Goal: Task Accomplishment & Management: Use online tool/utility

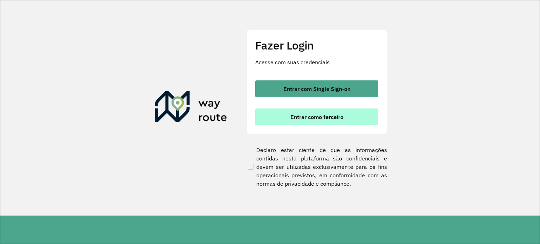
click at [315, 118] on span "Entrar como terceiro" at bounding box center [316, 117] width 53 height 6
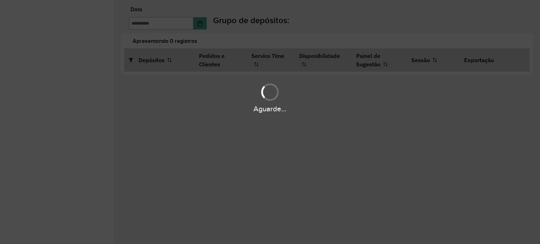
type input "**********"
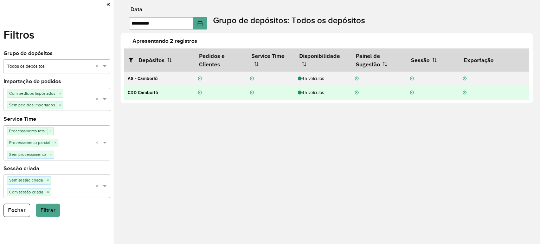
click at [313, 91] on div "45 veículos" at bounding box center [323, 92] width 50 height 7
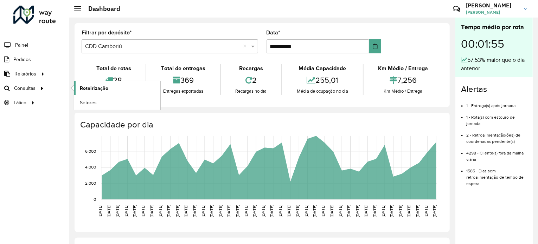
click at [87, 89] on span "Roteirização" at bounding box center [94, 88] width 28 height 7
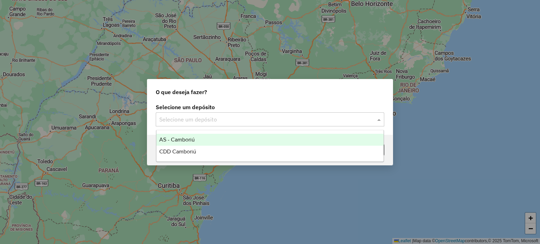
click at [229, 117] on input "text" at bounding box center [262, 120] width 207 height 8
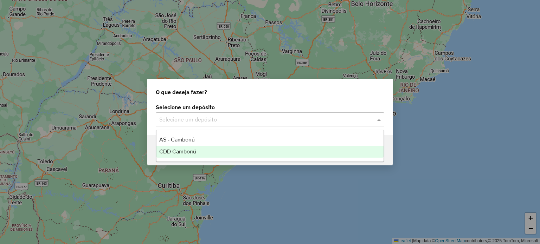
click at [197, 148] on div "CDD Camboriú" at bounding box center [269, 152] width 227 height 12
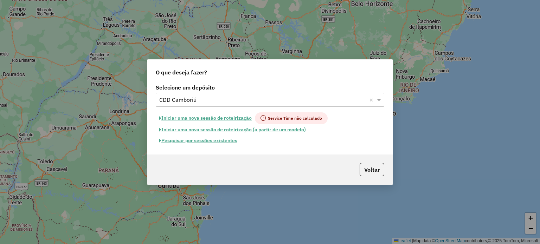
click at [211, 140] on button "Pesquisar por sessões existentes" at bounding box center [198, 140] width 85 height 11
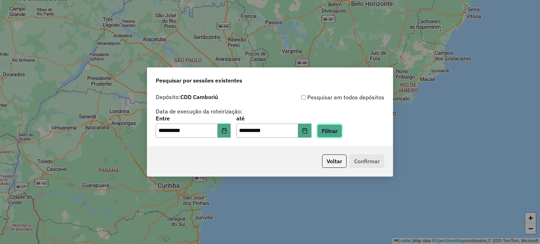
click at [342, 132] on button "Filtrar" at bounding box center [329, 130] width 25 height 13
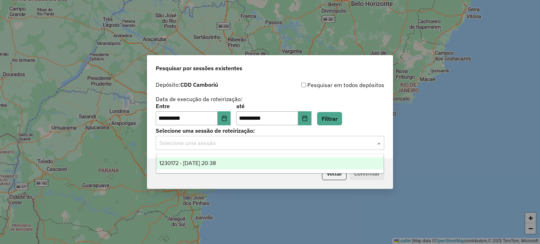
drag, startPoint x: 312, startPoint y: 138, endPoint x: 260, endPoint y: 155, distance: 54.6
click at [312, 138] on div "Selecione uma sessão" at bounding box center [270, 143] width 228 height 14
click at [231, 161] on div "1230172 - 15/08/2025 20:38" at bounding box center [269, 163] width 227 height 12
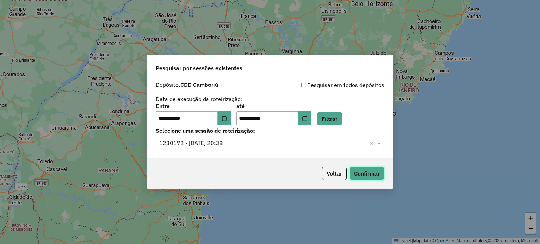
click at [380, 174] on button "Confirmar" at bounding box center [366, 173] width 35 height 13
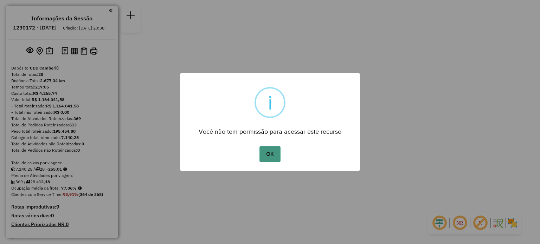
click at [274, 160] on button "OK" at bounding box center [269, 154] width 21 height 16
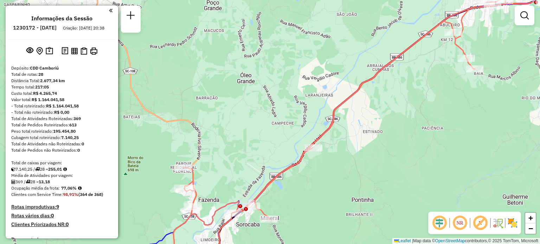
select select "**********"
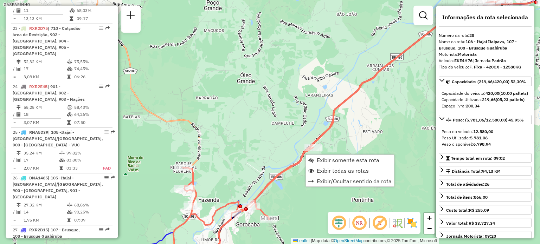
scroll to position [1243, 0]
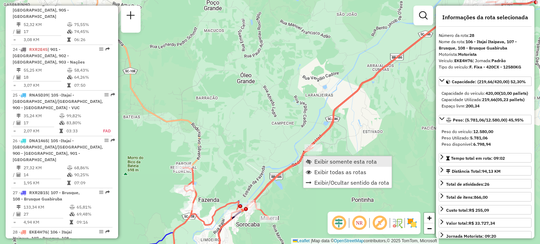
click at [309, 158] on link "Exibir somente esta rota" at bounding box center [347, 161] width 88 height 11
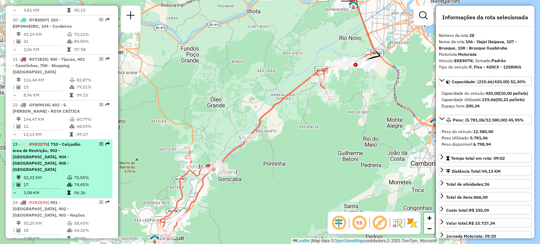
scroll to position [1124, 0]
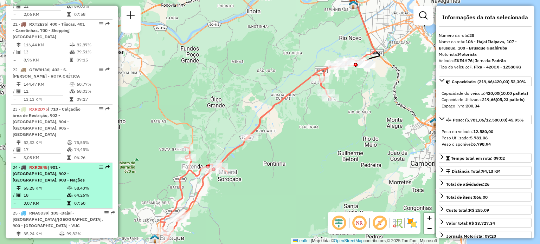
click at [56, 164] on div "24 - RXR2E45 | 901 - Praia Brava, 902 - Balneário - Barra Norte, 903 - Nações" at bounding box center [50, 173] width 74 height 19
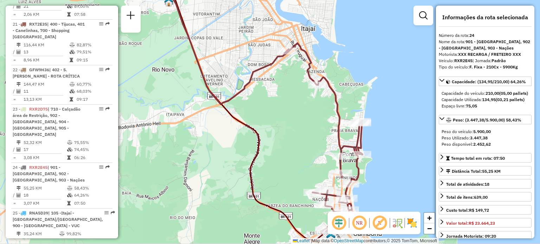
drag, startPoint x: 310, startPoint y: 129, endPoint x: 283, endPoint y: 113, distance: 32.1
click at [283, 113] on div "Janela de atendimento Grade de atendimento Capacidade Transportadoras Veículos …" at bounding box center [270, 122] width 540 height 244
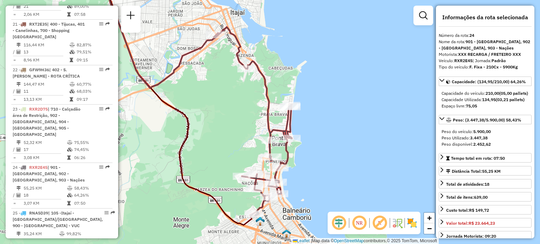
drag, startPoint x: 270, startPoint y: 121, endPoint x: 227, endPoint y: 121, distance: 42.9
click at [227, 121] on div "Janela de atendimento Grade de atendimento Capacidade Transportadoras Veículos …" at bounding box center [270, 122] width 540 height 244
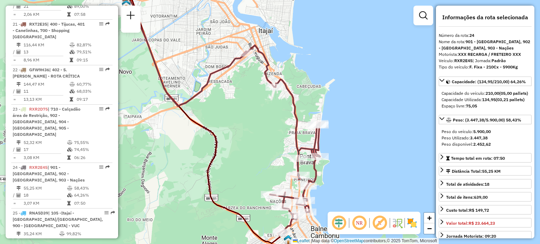
drag, startPoint x: 381, startPoint y: 116, endPoint x: 390, endPoint y: 122, distance: 10.9
click at [390, 122] on div "Janela de atendimento Grade de atendimento Capacidade Transportadoras Veículos …" at bounding box center [270, 122] width 540 height 244
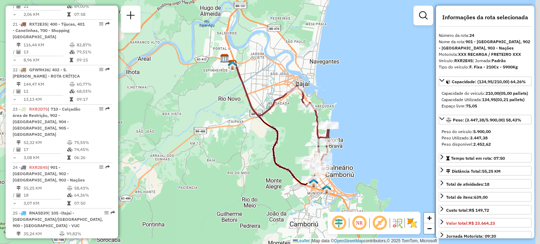
drag, startPoint x: 380, startPoint y: 125, endPoint x: 359, endPoint y: 128, distance: 20.6
click at [359, 128] on div "Janela de atendimento Grade de atendimento Capacidade Transportadoras Veículos …" at bounding box center [270, 122] width 540 height 244
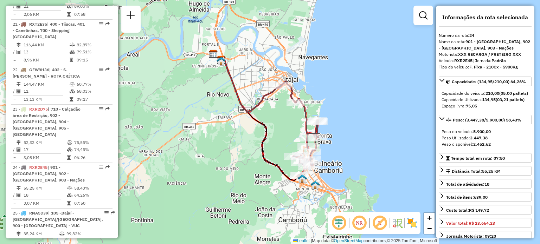
click at [361, 125] on div "Janela de atendimento Grade de atendimento Capacidade Transportadoras Veículos …" at bounding box center [270, 122] width 540 height 244
click at [411, 227] on img at bounding box center [411, 223] width 11 height 11
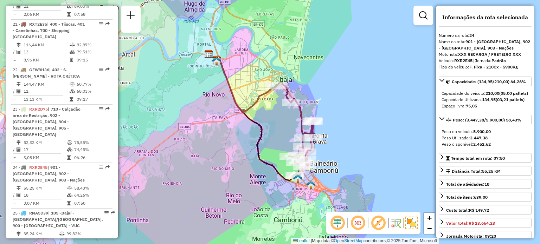
drag, startPoint x: 397, startPoint y: 157, endPoint x: 389, endPoint y: 158, distance: 7.4
click at [392, 157] on div "Janela de atendimento Grade de atendimento Capacidade Transportadoras Veículos …" at bounding box center [270, 122] width 540 height 244
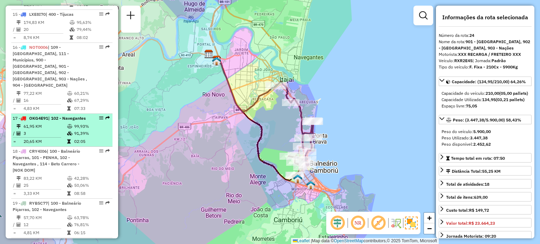
scroll to position [878, 0]
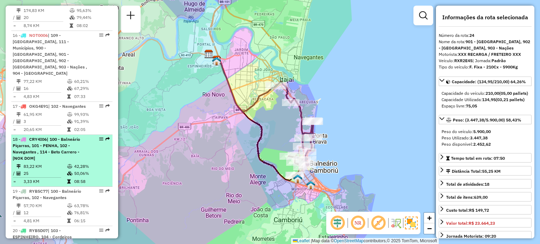
click at [64, 137] on span "| 100 - Balneário Piçarras, 101 - PENHA, 102 - Navegantes , 114 - Beto Carrero …" at bounding box center [46, 149] width 67 height 24
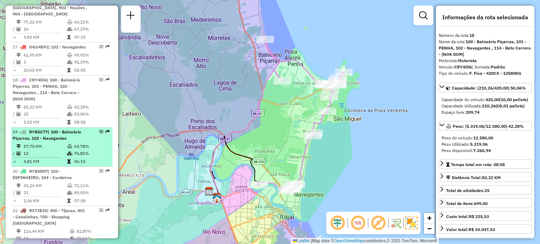
scroll to position [949, 0]
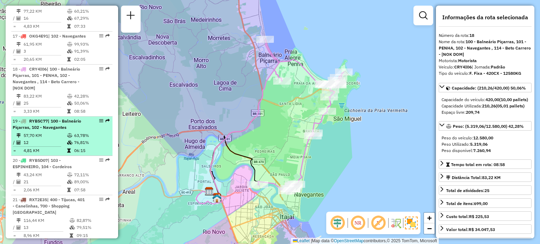
click at [64, 132] on td "57,70 KM" at bounding box center [45, 135] width 44 height 7
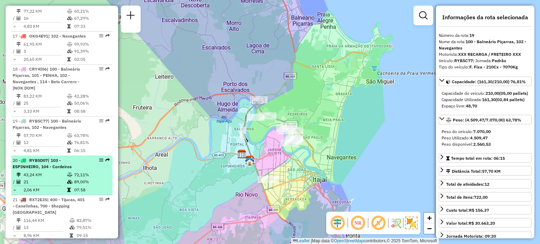
click at [50, 171] on td "43,24 KM" at bounding box center [45, 174] width 44 height 7
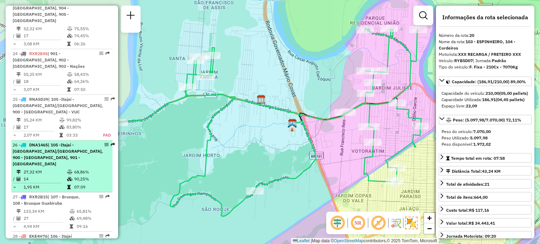
scroll to position [1243, 0]
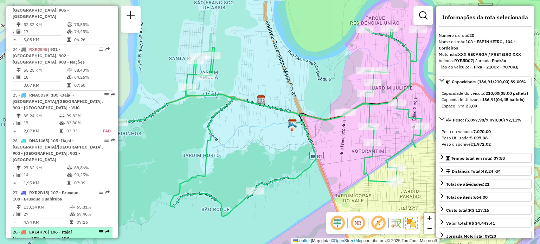
click at [45, 229] on span "EKE4H76" at bounding box center [38, 231] width 18 height 5
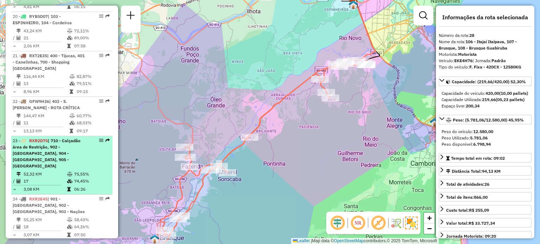
scroll to position [1102, 0]
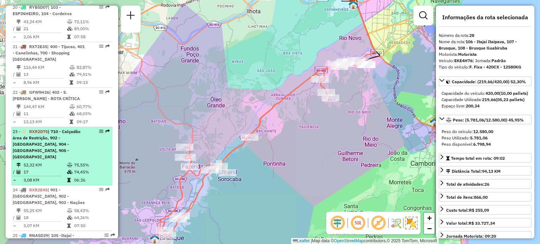
click at [54, 129] on div "23 - RXR2D75 | 710 - Calçadão área de Restrição, 902 - Balneário - Barra Norte,…" at bounding box center [50, 145] width 74 height 32
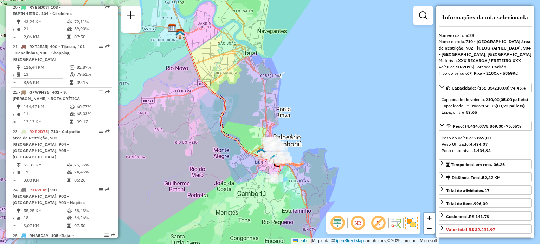
drag, startPoint x: 343, startPoint y: 118, endPoint x: 288, endPoint y: 137, distance: 57.6
click at [304, 102] on div "Janela de atendimento Grade de atendimento Capacidade Transportadoras Veículos …" at bounding box center [270, 122] width 540 height 244
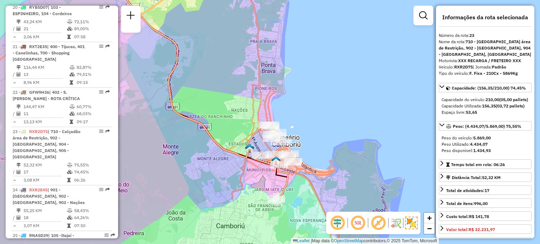
drag, startPoint x: 345, startPoint y: 140, endPoint x: 356, endPoint y: 135, distance: 11.9
click at [356, 135] on div "Janela de atendimento Grade de atendimento Capacidade Transportadoras Veículos …" at bounding box center [270, 122] width 540 height 244
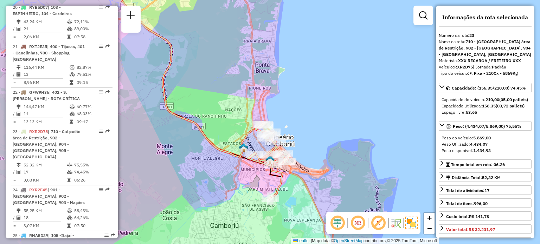
drag, startPoint x: 307, startPoint y: 143, endPoint x: 298, endPoint y: 143, distance: 9.1
click at [298, 143] on div "Janela de atendimento Grade de atendimento Capacidade Transportadoras Veículos …" at bounding box center [270, 122] width 540 height 244
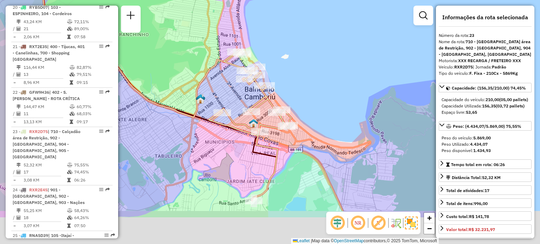
drag, startPoint x: 320, startPoint y: 128, endPoint x: 320, endPoint y: 80, distance: 48.1
click at [320, 80] on div "Janela de atendimento Grade de atendimento Capacidade Transportadoras Veículos …" at bounding box center [270, 122] width 540 height 244
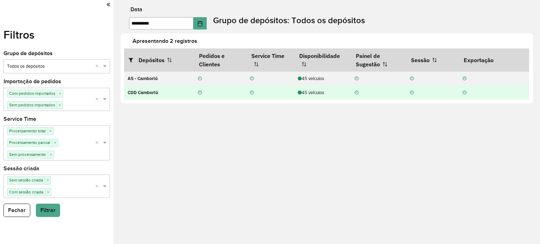
click at [309, 95] on div "45 veículos" at bounding box center [323, 92] width 50 height 7
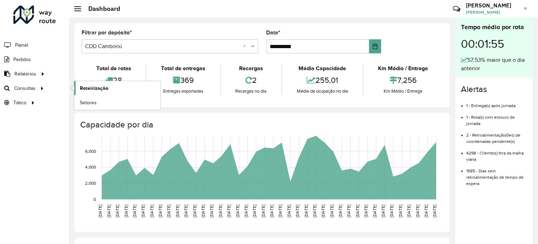
click at [98, 85] on span "Roteirização" at bounding box center [94, 88] width 28 height 7
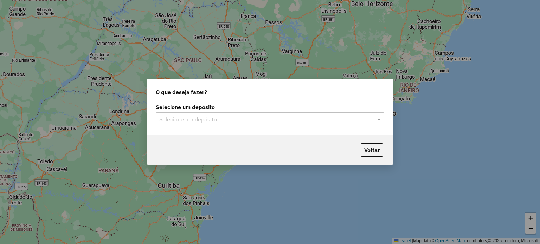
drag, startPoint x: 211, startPoint y: 114, endPoint x: 202, endPoint y: 124, distance: 13.0
click at [211, 114] on div "Selecione um depósito" at bounding box center [270, 119] width 228 height 14
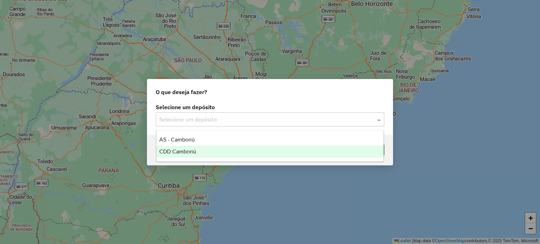
click at [182, 159] on ng-dropdown-panel "AS - Camboriú CDD Camboriú" at bounding box center [270, 146] width 228 height 32
click at [226, 153] on div "CDD Camboriú" at bounding box center [269, 152] width 227 height 12
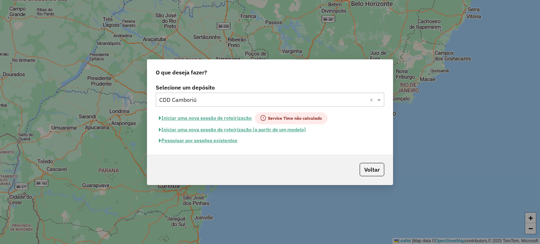
click at [212, 142] on button "Pesquisar por sessões existentes" at bounding box center [198, 140] width 85 height 11
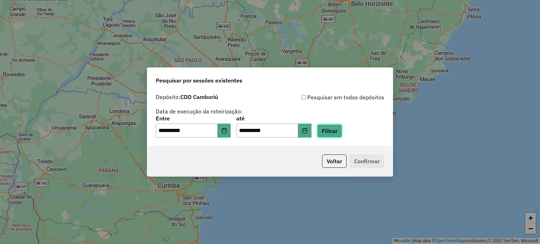
click at [331, 129] on button "Filtrar" at bounding box center [329, 130] width 25 height 13
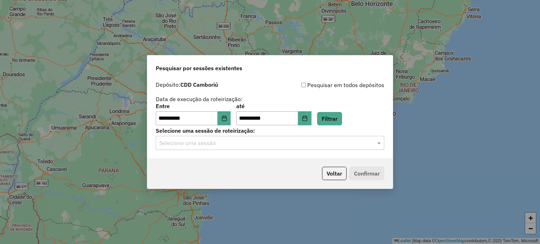
click at [238, 136] on div "Selecione uma sessão de roteirização: Selecione uma sessão" at bounding box center [270, 139] width 228 height 22
drag, startPoint x: 203, startPoint y: 151, endPoint x: 197, endPoint y: 138, distance: 14.8
click at [201, 150] on div "**********" at bounding box center [269, 118] width 245 height 80
click at [195, 139] on div "Selecione uma sessão" at bounding box center [270, 143] width 228 height 14
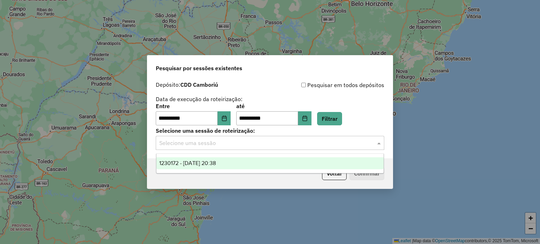
click at [191, 162] on span "1230172 - 15/08/2025 20:38" at bounding box center [187, 163] width 57 height 6
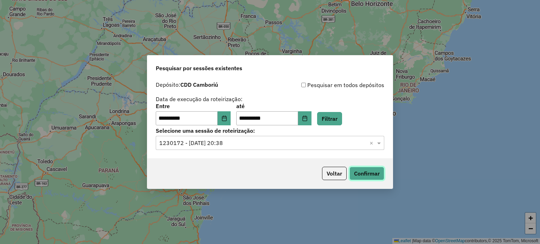
click at [382, 174] on button "Confirmar" at bounding box center [366, 173] width 35 height 13
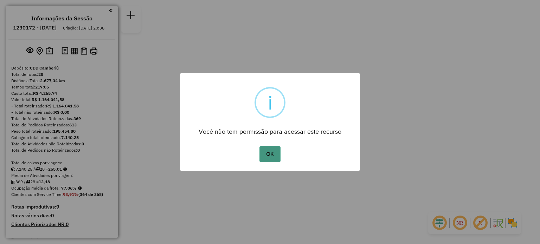
drag, startPoint x: 283, startPoint y: 147, endPoint x: 278, endPoint y: 148, distance: 4.4
click at [278, 147] on div "OK No Cancel" at bounding box center [270, 154] width 180 height 20
click at [277, 150] on button "OK" at bounding box center [269, 154] width 21 height 16
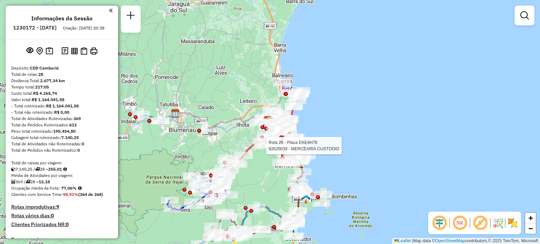
select select "**********"
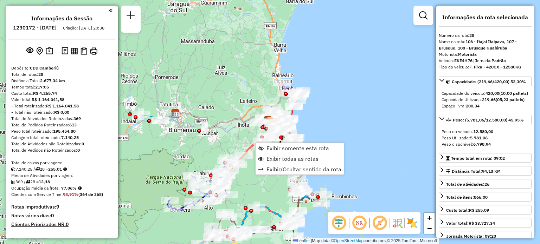
scroll to position [1243, 0]
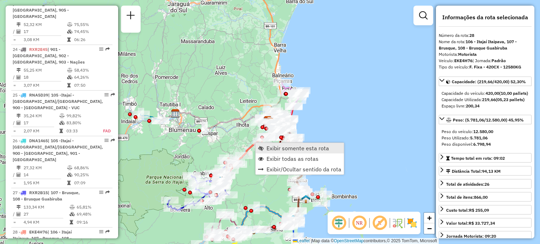
click at [283, 143] on link "Exibir somente esta rota" at bounding box center [299, 148] width 88 height 11
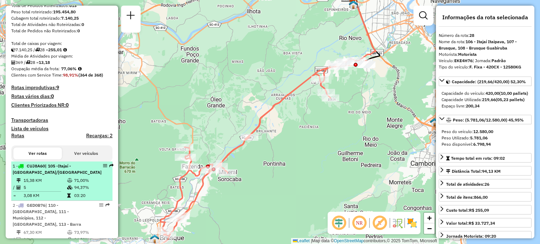
scroll to position [211, 0]
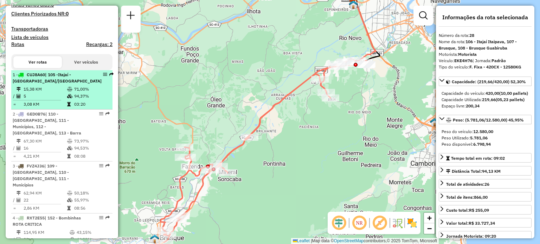
click at [45, 84] on span "| 105 -Itajaí - [GEOGRAPHIC_DATA]/[GEOGRAPHIC_DATA]" at bounding box center [57, 78] width 89 height 12
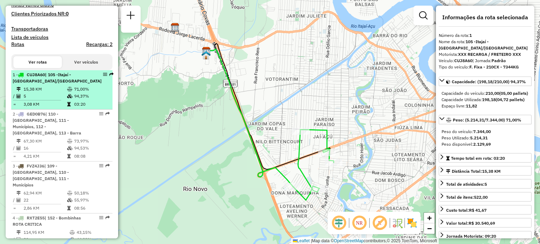
click at [45, 84] on span "| 105 -Itajaí - [GEOGRAPHIC_DATA]/[GEOGRAPHIC_DATA]" at bounding box center [57, 78] width 89 height 12
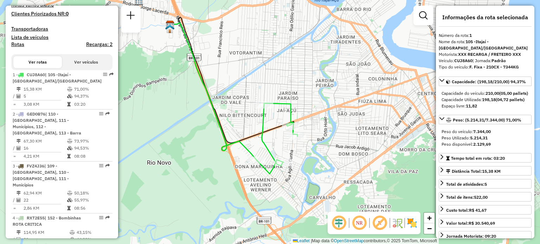
drag, startPoint x: 264, startPoint y: 139, endPoint x: 225, endPoint y: 119, distance: 44.3
click at [225, 119] on div "Janela de atendimento Grade de atendimento Capacidade Transportadoras Veículos …" at bounding box center [270, 122] width 540 height 244
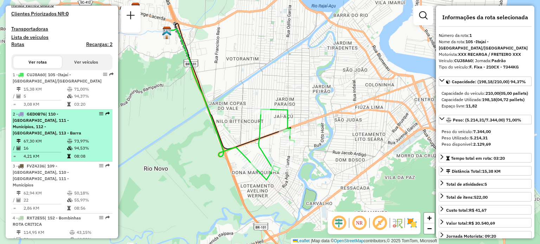
click at [41, 123] on span "| 110 - [GEOGRAPHIC_DATA], 111 - Municípios, 112 - [GEOGRAPHIC_DATA], 113 - Bar…" at bounding box center [47, 123] width 69 height 24
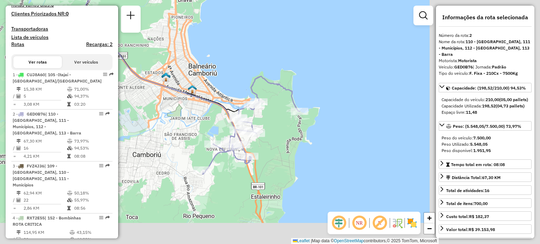
drag, startPoint x: 306, startPoint y: 209, endPoint x: 184, endPoint y: 142, distance: 138.9
click at [184, 142] on div "Janela de atendimento Grade de atendimento Capacidade Transportadoras Veículos …" at bounding box center [270, 122] width 540 height 244
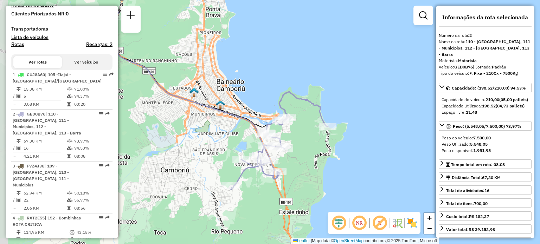
drag, startPoint x: 180, startPoint y: 113, endPoint x: 208, endPoint y: 149, distance: 45.6
click at [208, 149] on div "Janela de atendimento Grade de atendimento Capacidade Transportadoras Veículos …" at bounding box center [270, 122] width 540 height 244
click at [412, 222] on img at bounding box center [411, 223] width 11 height 11
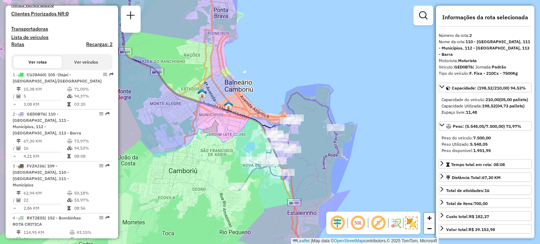
click at [373, 106] on div "Janela de atendimento Grade de atendimento Capacidade Transportadoras Veículos …" at bounding box center [270, 122] width 540 height 244
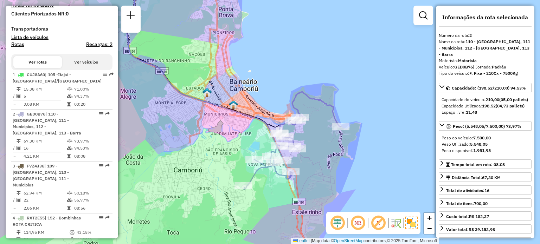
drag, startPoint x: 370, startPoint y: 102, endPoint x: 374, endPoint y: 101, distance: 3.9
click at [374, 101] on div "Janela de atendimento Grade de atendimento Capacidade Transportadoras Veículos …" at bounding box center [270, 122] width 540 height 244
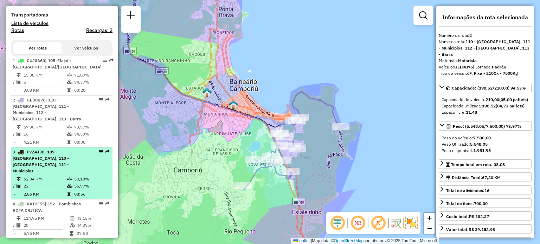
scroll to position [246, 0]
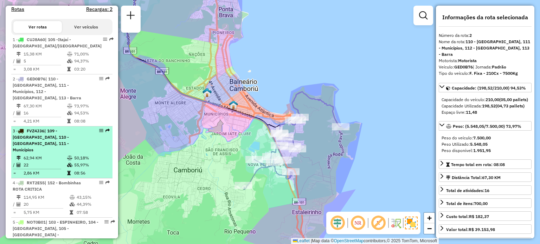
click at [50, 136] on span "| 109 - [GEOGRAPHIC_DATA], 110 - [GEOGRAPHIC_DATA], 111 - Municípios" at bounding box center [41, 140] width 56 height 24
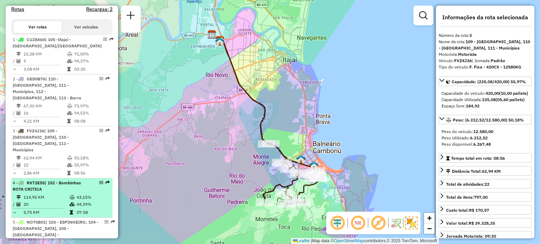
click at [56, 185] on div "4 - RXT2E55 | 152 - Bombinhas ROTA CRITICA" at bounding box center [50, 186] width 74 height 13
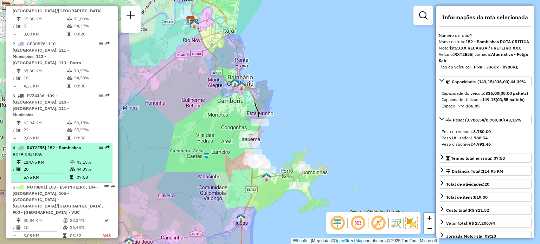
click at [56, 145] on div "4 - RXT2E55 | 152 - Bombinhas ROTA CRITICA" at bounding box center [50, 151] width 74 height 13
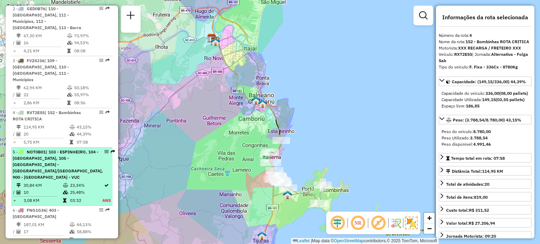
click at [53, 149] on span "| 103 - ESPINHEIRO, 104 - [GEOGRAPHIC_DATA], 105 -[GEOGRAPHIC_DATA] - [GEOGRAPH…" at bounding box center [58, 164] width 90 height 31
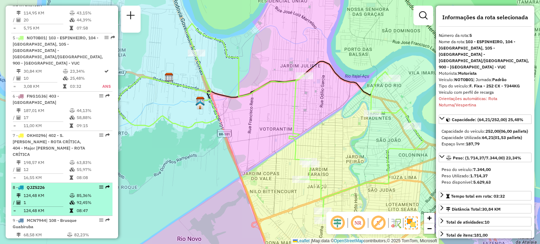
scroll to position [457, 0]
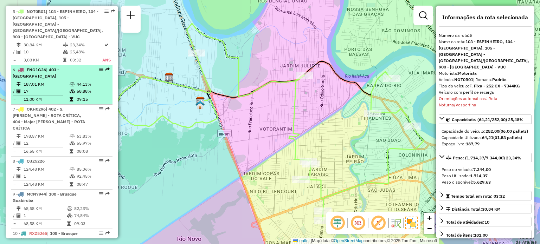
click at [61, 65] on li "6 - FNG1G36 | 403 - [GEOGRAPHIC_DATA] 187,01 KM 44,13% / 17 58,88% = 11,00 KM 0…" at bounding box center [61, 84] width 101 height 39
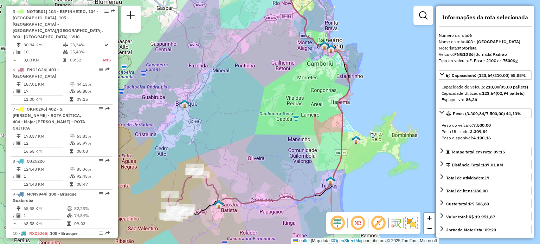
click at [228, 150] on div "Janela de atendimento Grade de atendimento Capacidade Transportadoras Veículos …" at bounding box center [270, 122] width 540 height 244
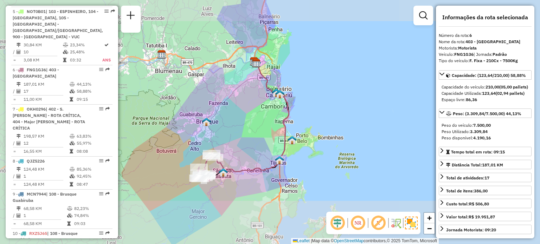
drag, startPoint x: 231, startPoint y: 113, endPoint x: 246, endPoint y: 142, distance: 33.0
click at [246, 142] on div "Janela de atendimento Grade de atendimento Capacidade Transportadoras Veículos …" at bounding box center [270, 122] width 540 height 244
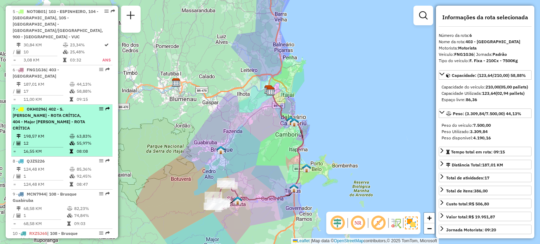
click at [36, 106] on span "| 402 - S. [PERSON_NAME] - ROTA CRÍTICA, 404 - Major [PERSON_NAME] - ROTA CRÍTI…" at bounding box center [49, 118] width 72 height 24
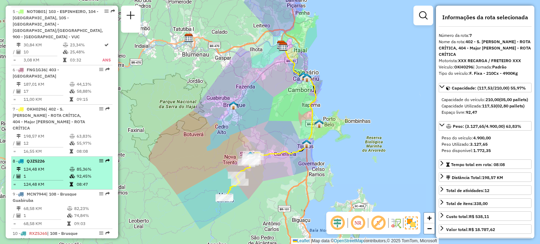
click at [48, 158] on div "8 - QJZ5226" at bounding box center [50, 161] width 74 height 6
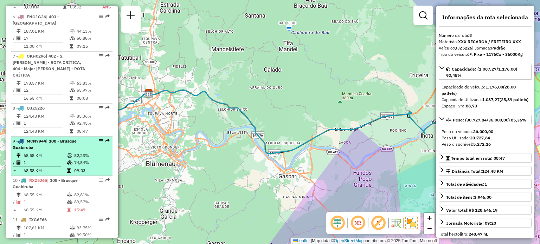
scroll to position [527, 0]
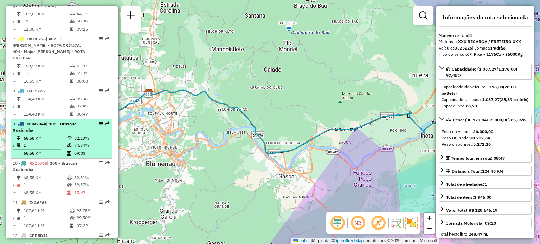
click at [60, 131] on li "9 - MCN7944 | 108 - Brusque Guabiruba 68,58 KM 82,23% / 1 74,84% = 68,58 KM 09:…" at bounding box center [61, 138] width 101 height 39
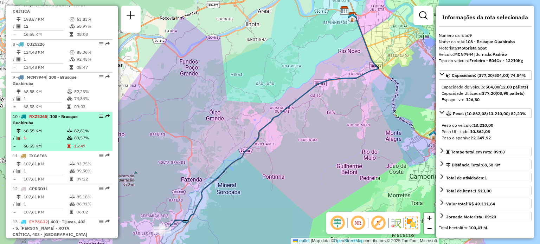
scroll to position [562, 0]
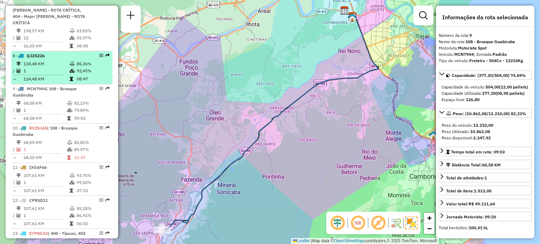
click at [55, 60] on td "124,48 KM" at bounding box center [46, 63] width 46 height 7
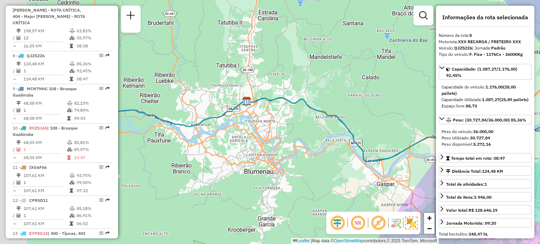
drag, startPoint x: 232, startPoint y: 132, endPoint x: 285, endPoint y: 136, distance: 52.5
click at [285, 136] on div "Janela de atendimento Grade de atendimento Capacidade Transportadoras Veículos …" at bounding box center [270, 122] width 540 height 244
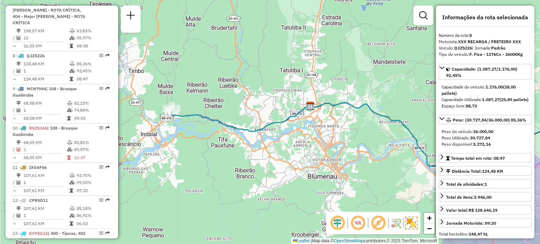
drag, startPoint x: 290, startPoint y: 138, endPoint x: 325, endPoint y: 140, distance: 35.5
click at [325, 140] on div "Janela de atendimento Grade de atendimento Capacidade Transportadoras Veículos …" at bounding box center [270, 122] width 540 height 244
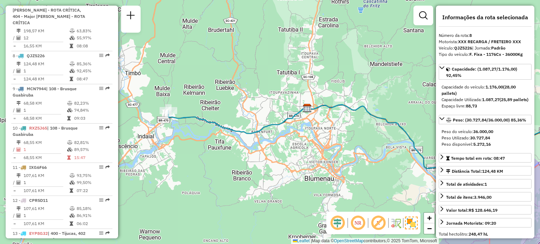
drag, startPoint x: 319, startPoint y: 125, endPoint x: 318, endPoint y: 129, distance: 3.5
click at [318, 129] on div "Janela de atendimento Grade de atendimento Capacidade Transportadoras Veículos …" at bounding box center [270, 122] width 540 height 244
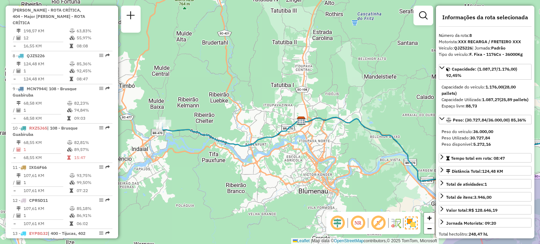
drag, startPoint x: 198, startPoint y: 100, endPoint x: 195, endPoint y: 104, distance: 5.1
click at [195, 104] on div "Janela de atendimento Grade de atendimento Capacidade Transportadoras Veículos …" at bounding box center [270, 122] width 540 height 244
click at [301, 121] on img at bounding box center [300, 121] width 9 height 9
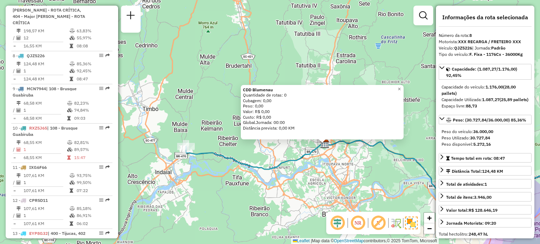
drag, startPoint x: 372, startPoint y: 185, endPoint x: 290, endPoint y: 189, distance: 82.3
click at [350, 165] on div "CDD Blumenau Quantidade de rotas: 0 Cubagem: 0,00 Peso: 0,00 Valor: R$ 0,00 Cus…" at bounding box center [270, 122] width 540 height 244
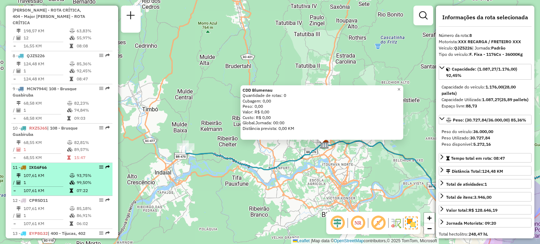
click at [42, 179] on td "1" at bounding box center [46, 182] width 46 height 7
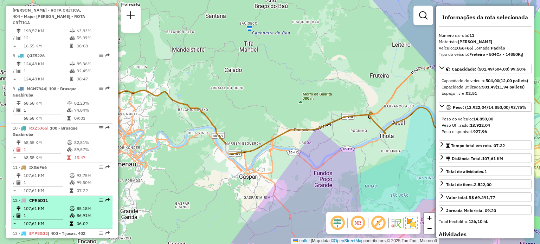
click at [46, 198] on span "CPR5D11" at bounding box center [38, 200] width 19 height 5
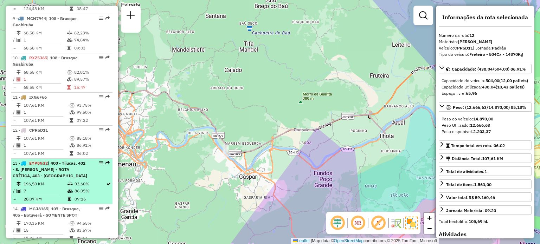
click at [46, 161] on span "| 400 - Tijucas, 402 - S. [PERSON_NAME] - ROTA CRÍTICA, 403 - [GEOGRAPHIC_DATA]" at bounding box center [50, 170] width 74 height 18
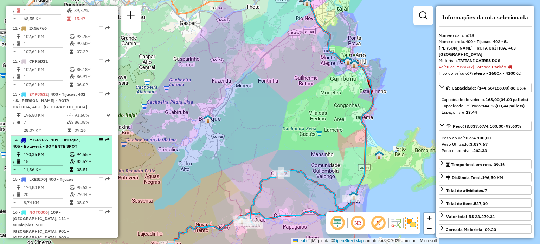
scroll to position [703, 0]
click at [53, 136] on span "| 107 - Brusque, 405 - Botuverá - SOMENTE SPOT" at bounding box center [46, 142] width 67 height 12
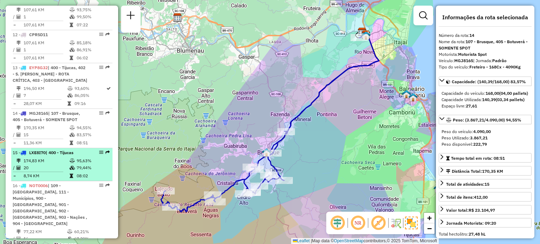
scroll to position [738, 0]
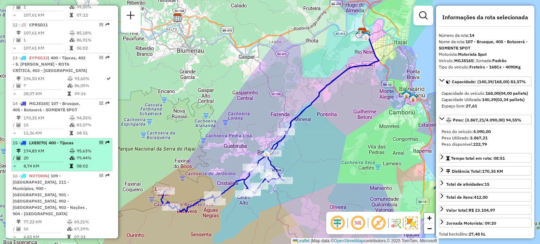
click at [52, 140] on span "| 400 - Tijucas" at bounding box center [60, 142] width 28 height 5
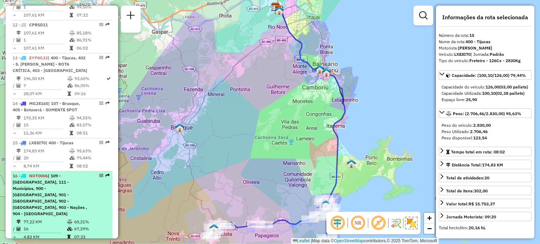
click at [52, 173] on span "| 109 - [GEOGRAPHIC_DATA], 111 - Municípios, 900 - [GEOGRAPHIC_DATA], 901 - [GE…" at bounding box center [50, 194] width 74 height 43
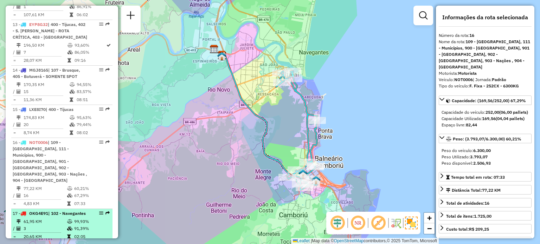
scroll to position [843, 0]
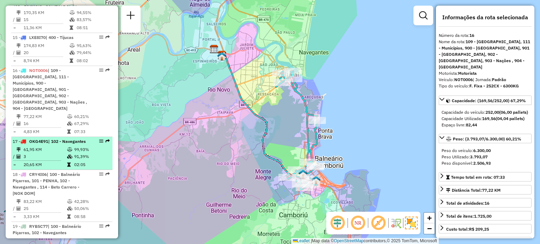
click at [43, 138] on div "17 - OKG4E91 | 102 - Navegantes" at bounding box center [50, 141] width 74 height 6
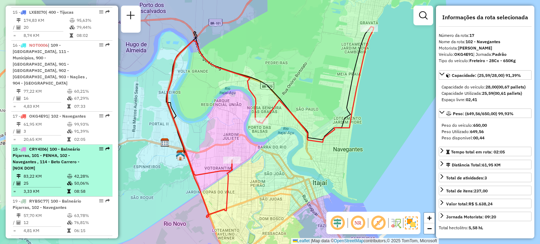
scroll to position [878, 0]
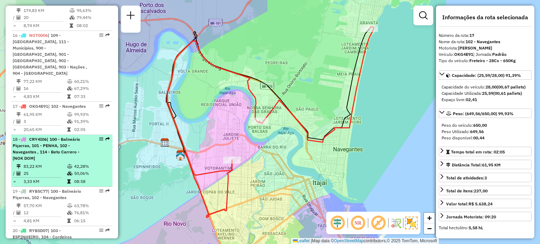
click at [48, 137] on span "| 100 - Balneário Piçarras, 101 - PENHA, 102 - Navegantes , 114 - Beto Carrero …" at bounding box center [46, 149] width 67 height 24
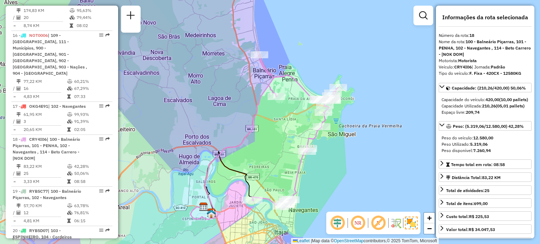
drag, startPoint x: 285, startPoint y: 118, endPoint x: 280, endPoint y: 126, distance: 9.2
click at [280, 133] on div "Janela de atendimento Grade de atendimento Capacidade Transportadoras Veículos …" at bounding box center [270, 122] width 540 height 244
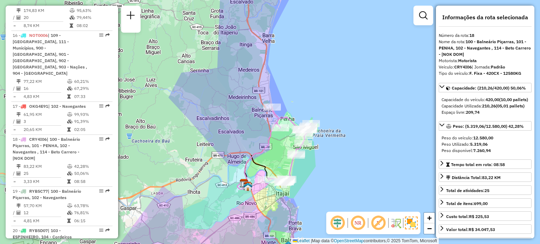
drag, startPoint x: 272, startPoint y: 127, endPoint x: 274, endPoint y: 147, distance: 20.1
click at [274, 147] on div "Janela de atendimento Grade de atendimento Capacidade Transportadoras Veículos …" at bounding box center [270, 122] width 540 height 244
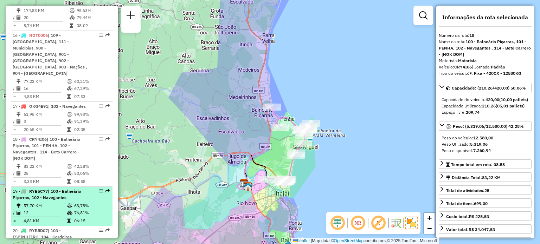
click at [49, 189] on span "| 100 - Balneário Piçarras, 102 - Navegantes" at bounding box center [47, 195] width 69 height 12
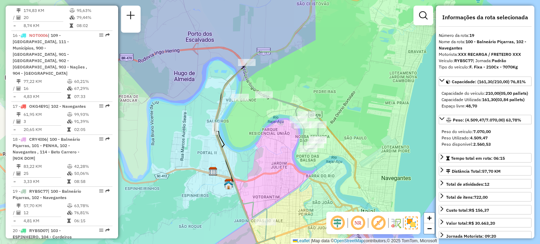
drag, startPoint x: 260, startPoint y: 158, endPoint x: 248, endPoint y: 140, distance: 21.9
click at [248, 140] on div "Janela de atendimento Grade de atendimento Capacidade Transportadoras Veículos …" at bounding box center [270, 122] width 540 height 244
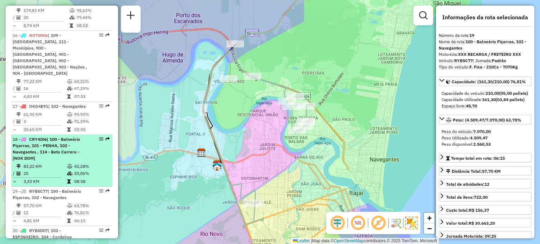
scroll to position [914, 0]
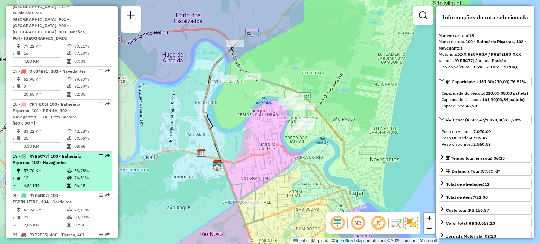
click at [59, 167] on td "57,70 KM" at bounding box center [45, 170] width 44 height 7
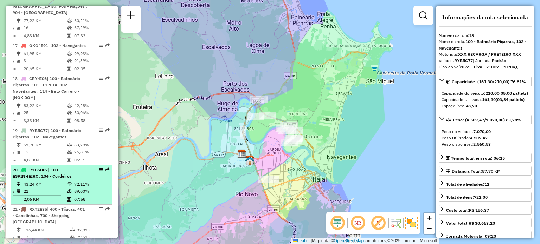
scroll to position [949, 0]
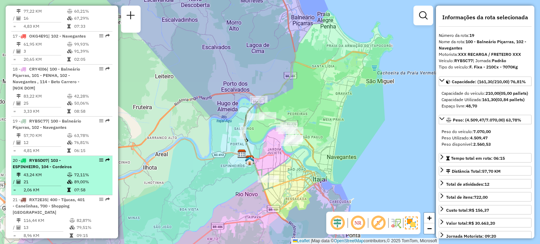
click at [62, 171] on td "43,24 KM" at bounding box center [45, 174] width 44 height 7
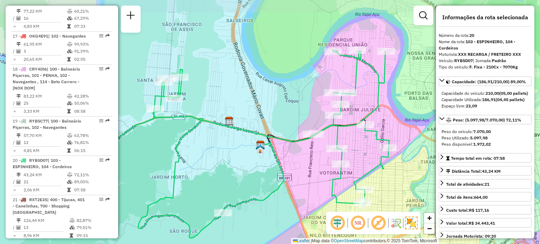
drag, startPoint x: 262, startPoint y: 150, endPoint x: 230, endPoint y: 171, distance: 38.7
click at [230, 171] on div "Janela de atendimento Grade de atendimento Capacidade Transportadoras Veículos …" at bounding box center [270, 122] width 540 height 244
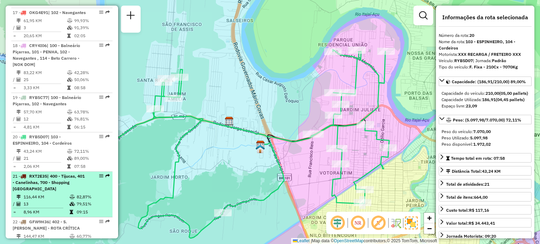
scroll to position [984, 0]
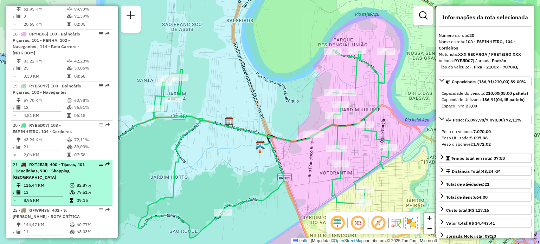
click at [60, 162] on span "| 400 - Tijucas, 401 - Canelinhas, 700 - Shopping [GEOGRAPHIC_DATA]" at bounding box center [49, 171] width 72 height 18
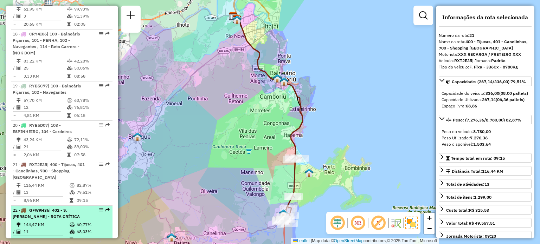
click at [51, 208] on span "| 402 - S. [PERSON_NAME] - ROTA CRÍTICA" at bounding box center [46, 214] width 67 height 12
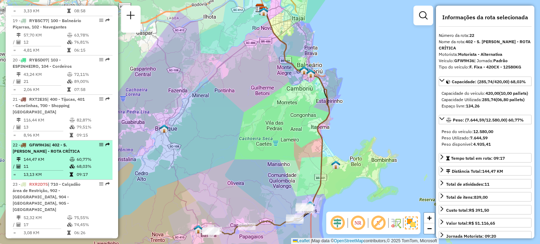
scroll to position [1054, 0]
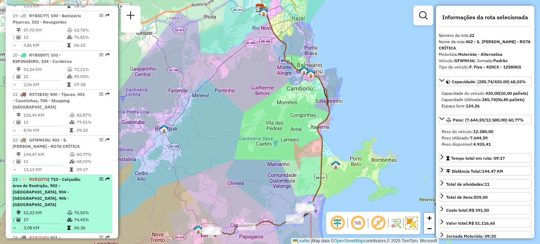
click at [65, 177] on span "| 710 - Calçadão área de Restrição, 902 - [GEOGRAPHIC_DATA], 904 - [GEOGRAPHIC_…" at bounding box center [47, 192] width 68 height 31
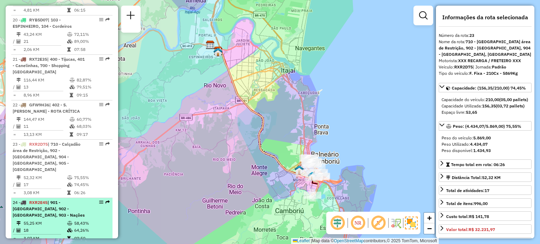
click at [53, 200] on span "| 901 - [GEOGRAPHIC_DATA], 902 - [GEOGRAPHIC_DATA], 903 - Nações" at bounding box center [49, 209] width 72 height 18
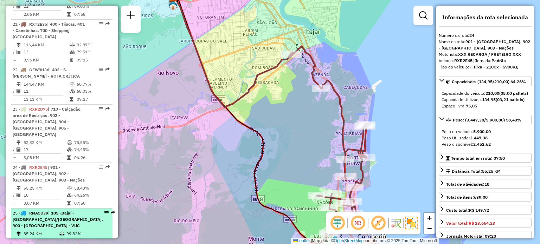
click at [61, 210] on span "| 105 -Itajaí - [GEOGRAPHIC_DATA]/[GEOGRAPHIC_DATA], 900 - [GEOGRAPHIC_DATA] - …" at bounding box center [58, 219] width 90 height 18
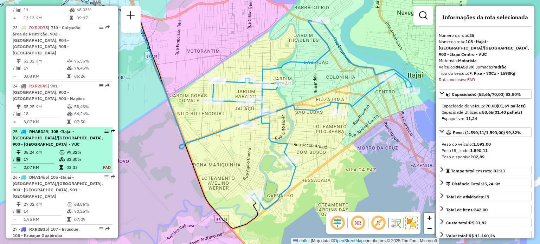
scroll to position [1243, 0]
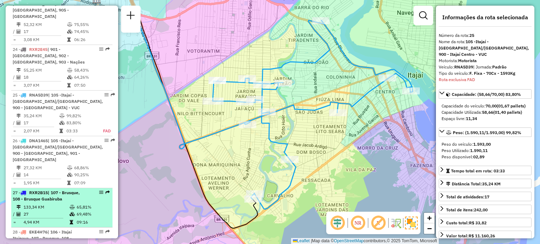
click at [57, 190] on span "| 107 - Brusque, 108 - Brusque Guabiruba" at bounding box center [46, 196] width 67 height 12
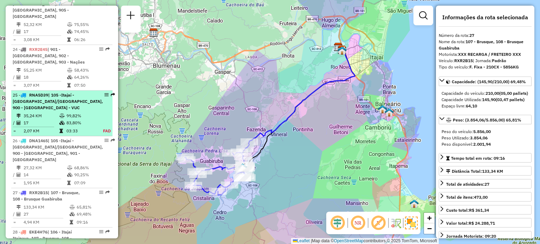
click at [50, 112] on td "35,24 KM" at bounding box center [41, 115] width 36 height 7
